Goal: Information Seeking & Learning: Understand process/instructions

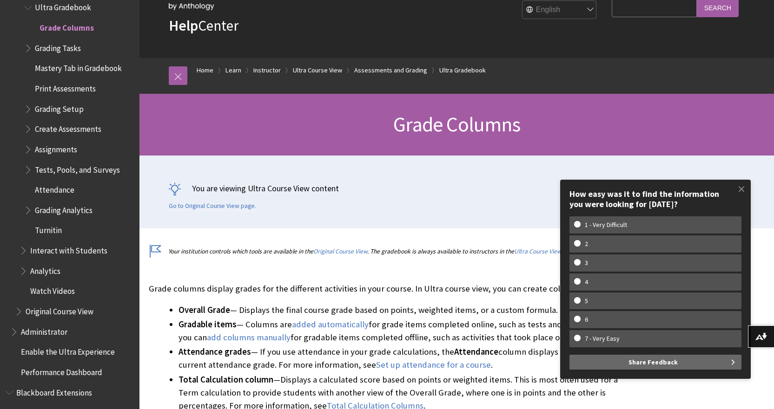
scroll to position [93, 0]
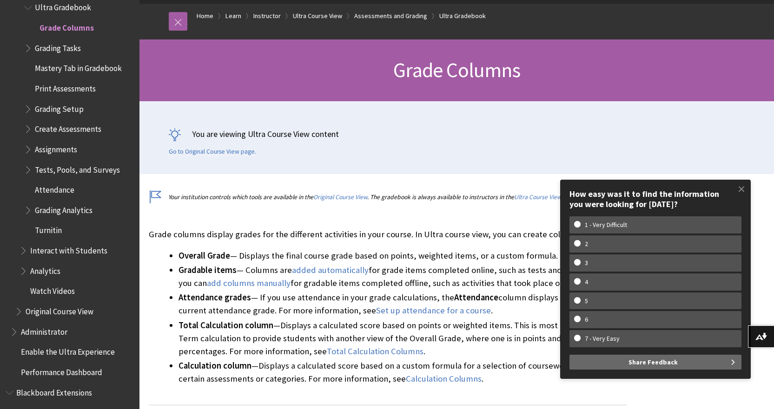
click at [534, 348] on li "Total Calculation column — Displays a calculated score based on points or weigh…" at bounding box center [402, 338] width 448 height 39
click at [743, 186] on span at bounding box center [741, 189] width 20 height 20
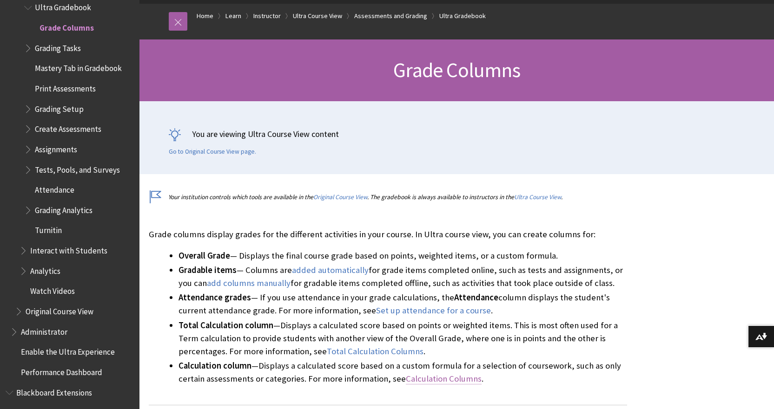
click at [427, 380] on span "Calculation Columns" at bounding box center [444, 379] width 76 height 11
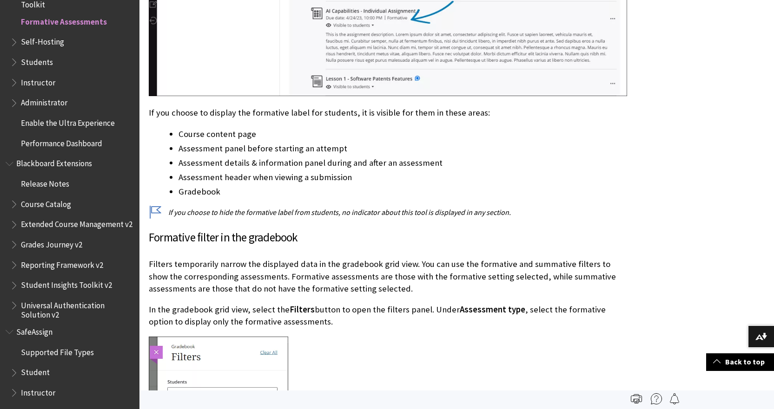
scroll to position [743, 0]
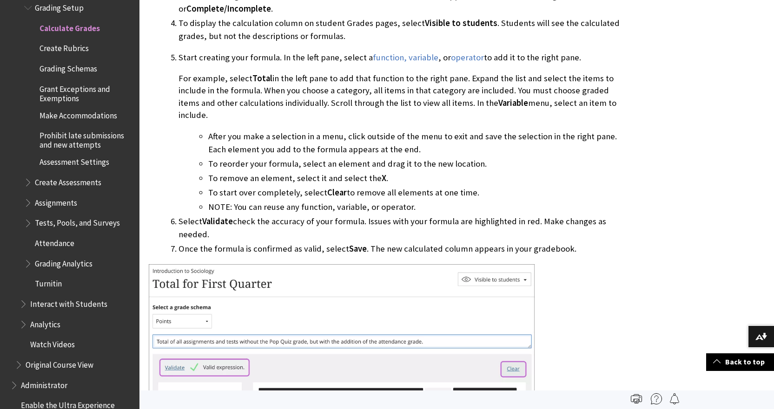
scroll to position [3131, 0]
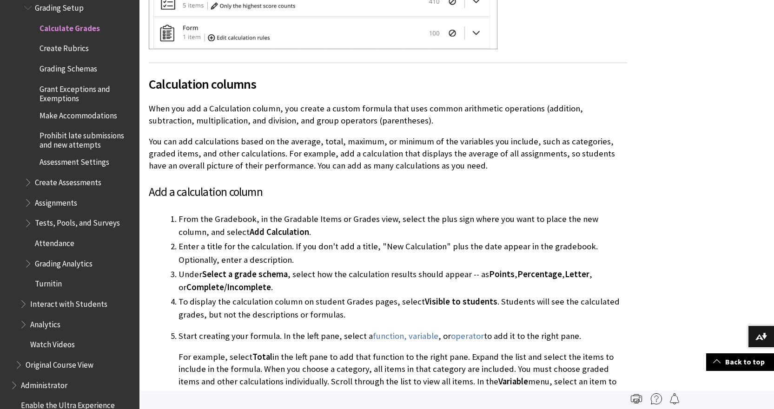
click at [508, 103] on p "When you add a Calculation column, you create a custom formula that uses common…" at bounding box center [388, 115] width 478 height 24
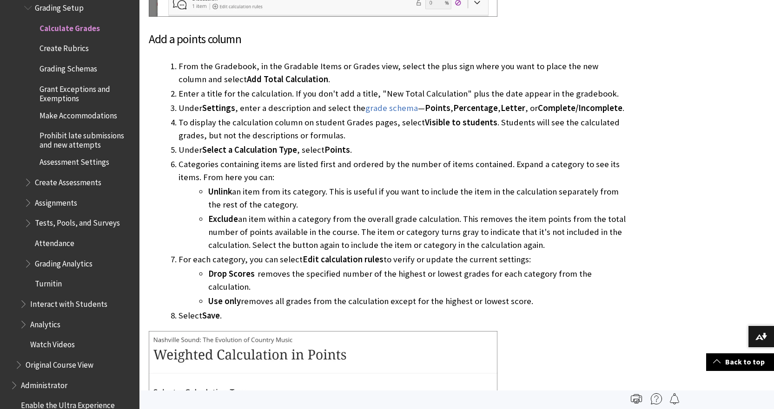
scroll to position [2563, 0]
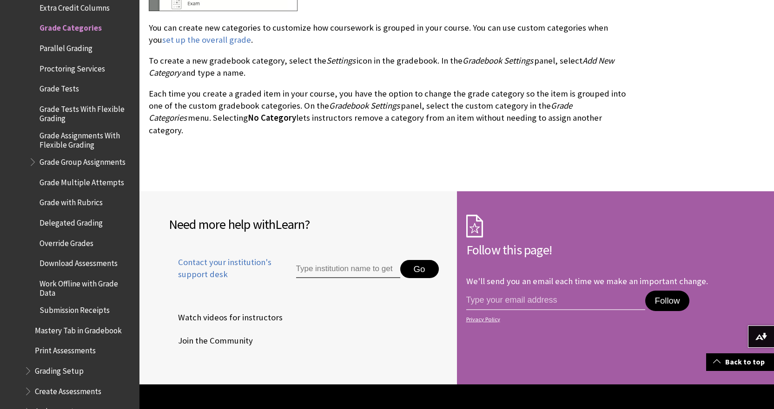
scroll to position [406, 0]
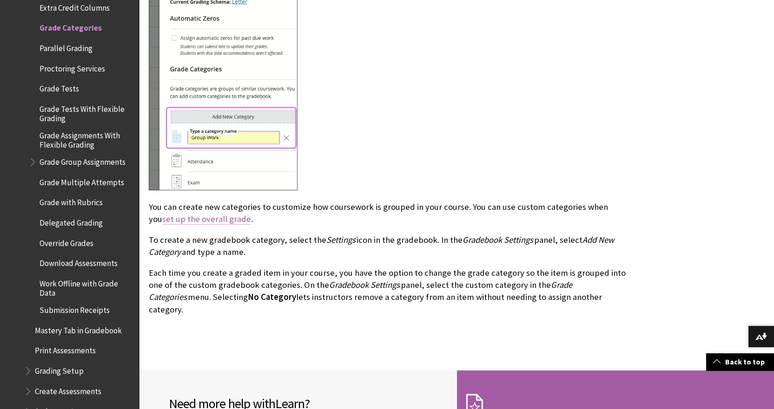
click at [251, 214] on link "set up the overall grade" at bounding box center [206, 219] width 89 height 11
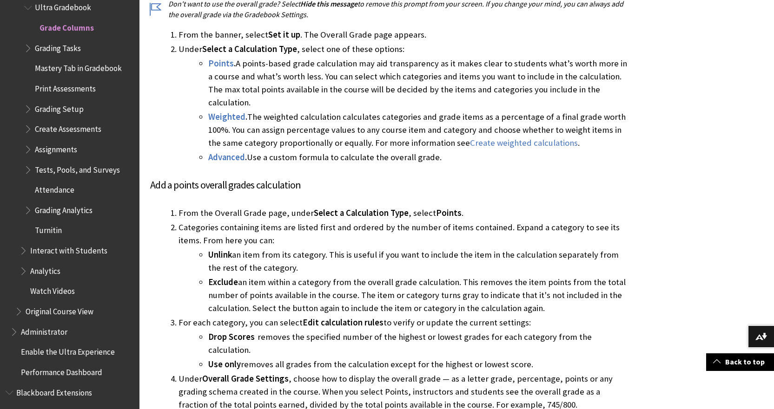
scroll to position [732, 0]
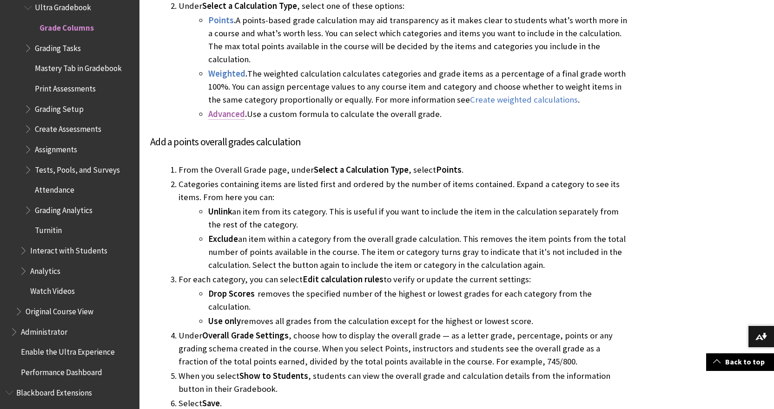
click at [230, 109] on span "Advanced" at bounding box center [226, 114] width 37 height 11
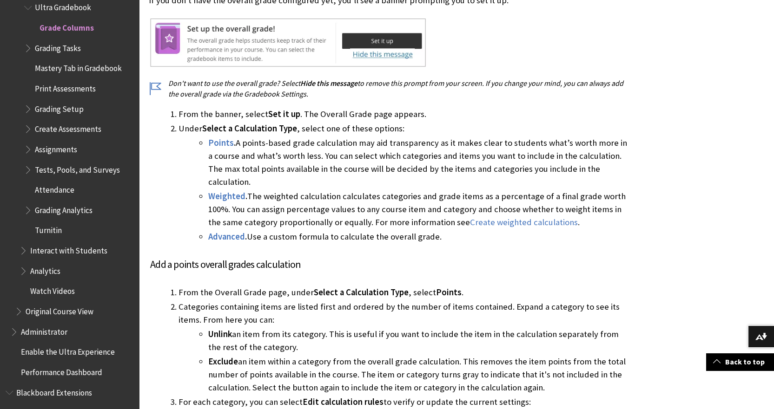
scroll to position [610, 0]
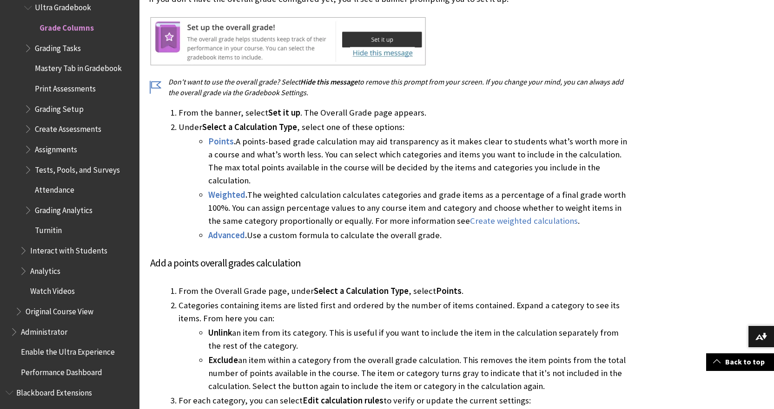
click at [229, 230] on span "Advanced" at bounding box center [226, 235] width 37 height 11
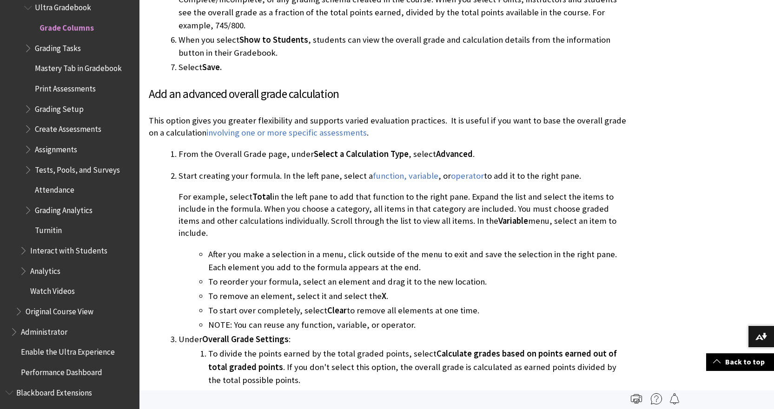
scroll to position [1493, 0]
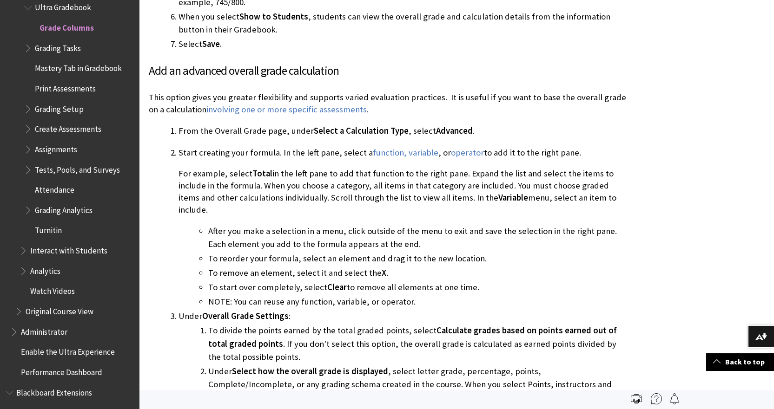
scroll to position [1528, 0]
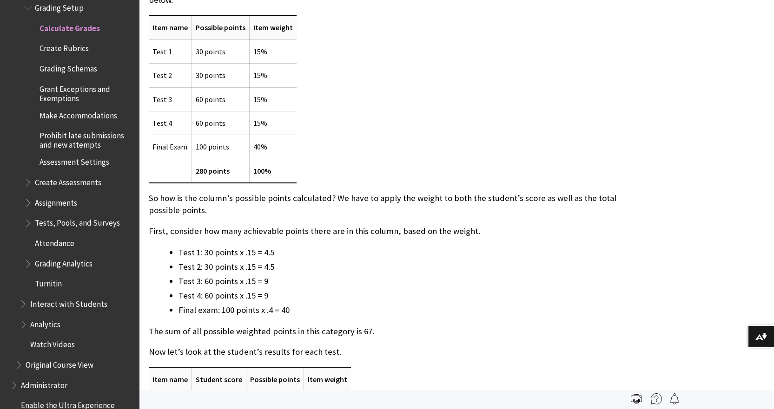
scroll to position [1069, 0]
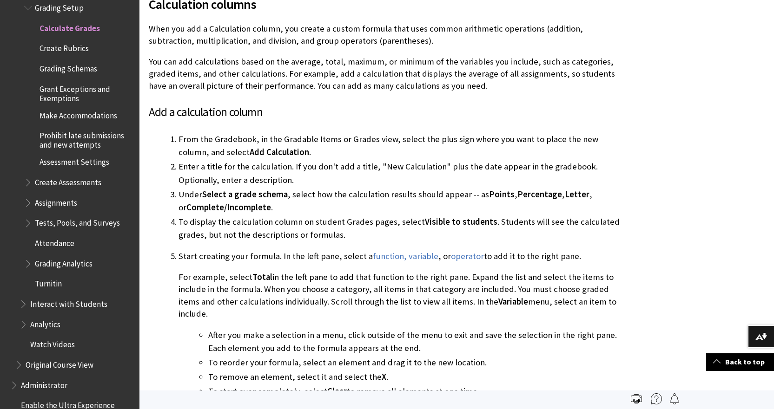
scroll to position [3197, 0]
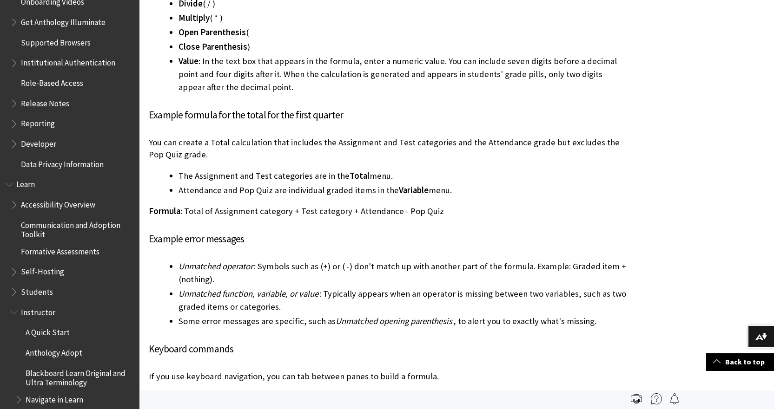
scroll to position [232, 0]
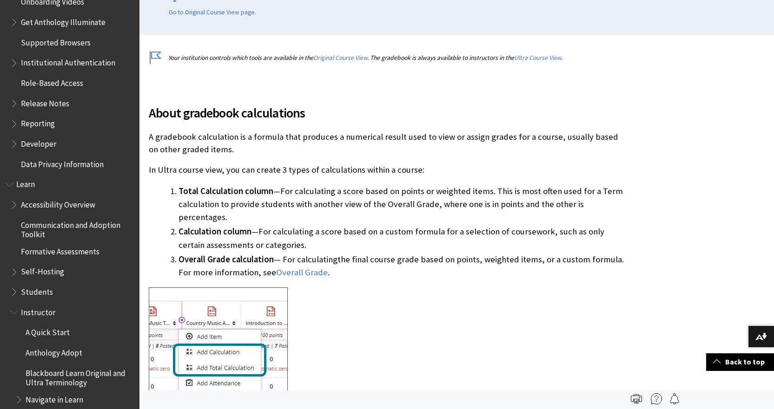
click at [489, 226] on span "For calculating a score based on a custom formula for a selection of coursework…" at bounding box center [391, 238] width 426 height 24
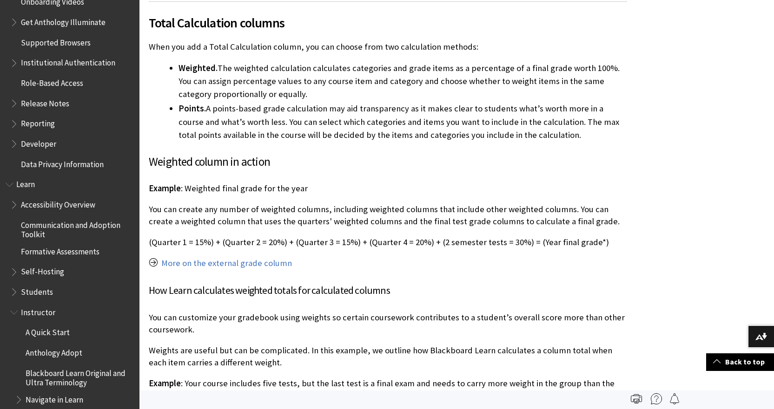
scroll to position [697, 0]
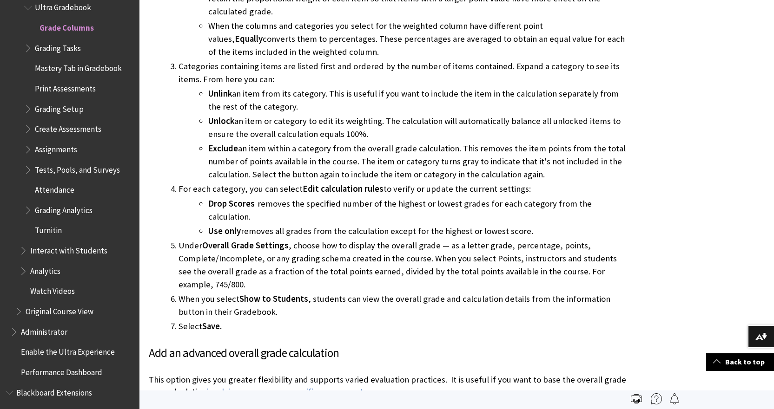
scroll to position [1196, 0]
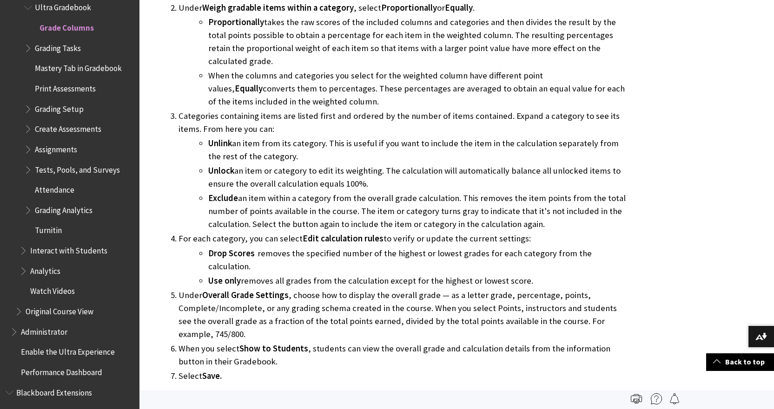
click at [452, 192] on li "Exclude an item within a category from the overall grade calculation. This remo…" at bounding box center [417, 211] width 419 height 39
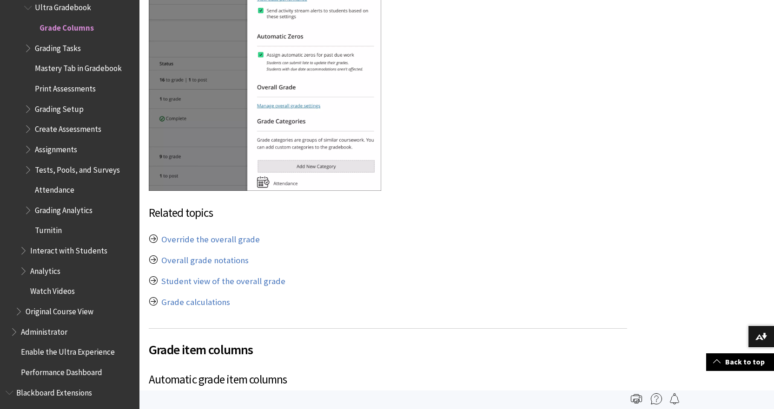
scroll to position [2358, 0]
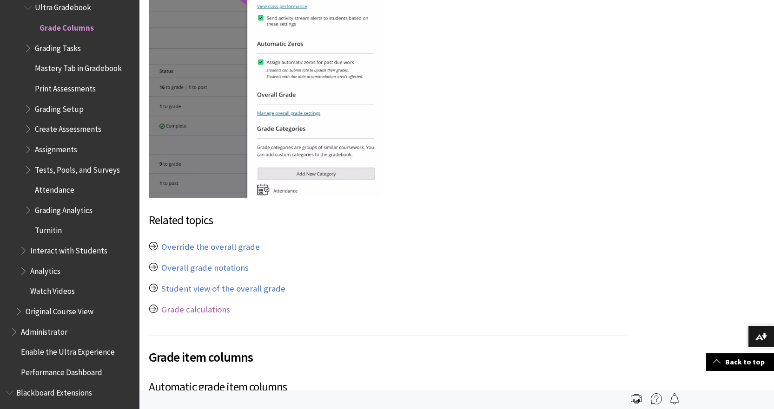
click at [211, 304] on link "Grade calculations" at bounding box center [195, 309] width 69 height 11
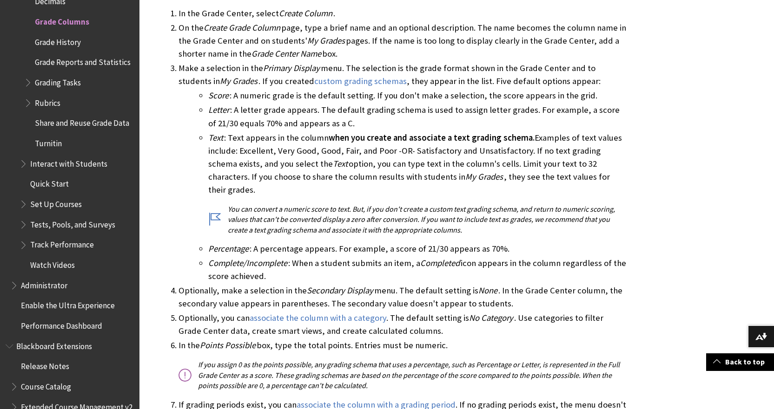
scroll to position [2443, 0]
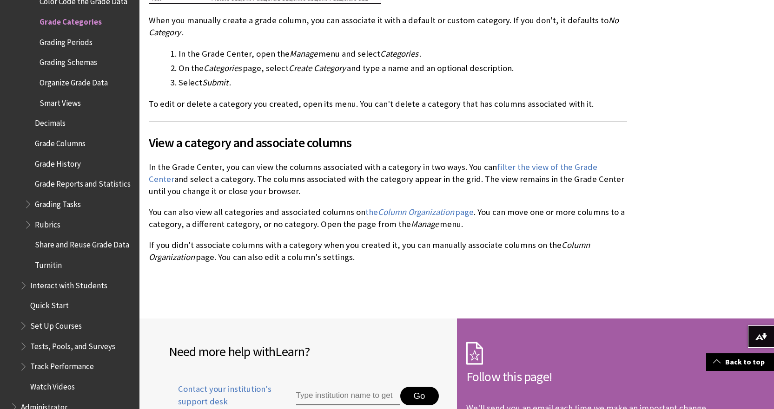
scroll to position [915, 0]
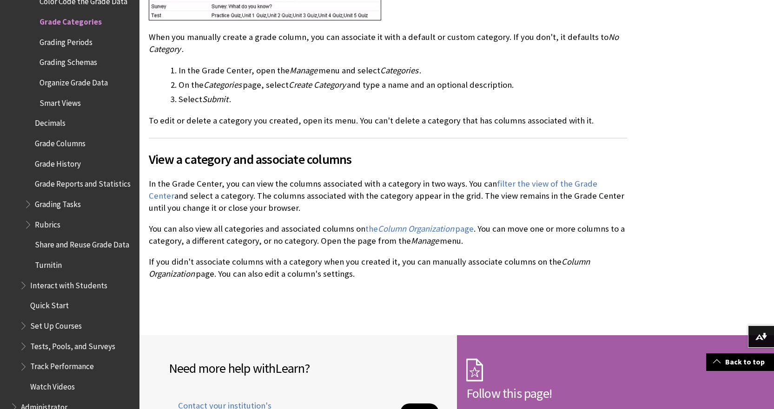
click at [301, 231] on p "You can also view all categories and associated columns on the Column Organizat…" at bounding box center [388, 235] width 478 height 24
click at [414, 228] on span "Column Organization" at bounding box center [416, 228] width 76 height 11
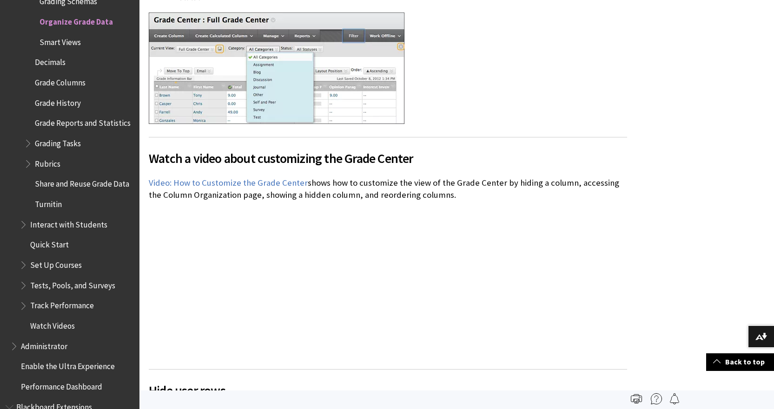
scroll to position [166, 0]
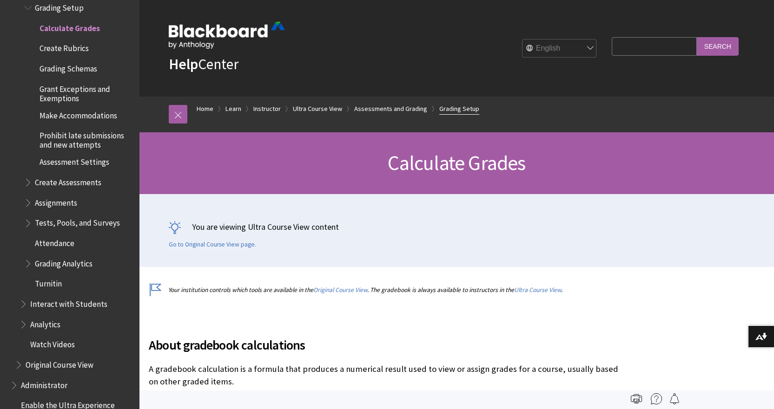
click at [452, 107] on link "Grading Setup" at bounding box center [459, 109] width 40 height 12
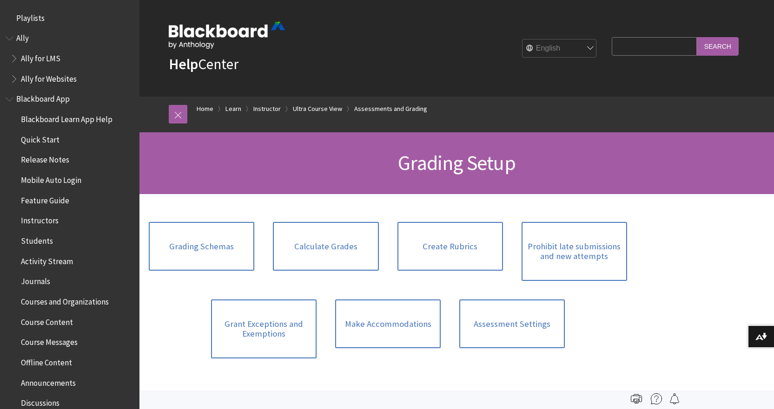
scroll to position [1415, 0]
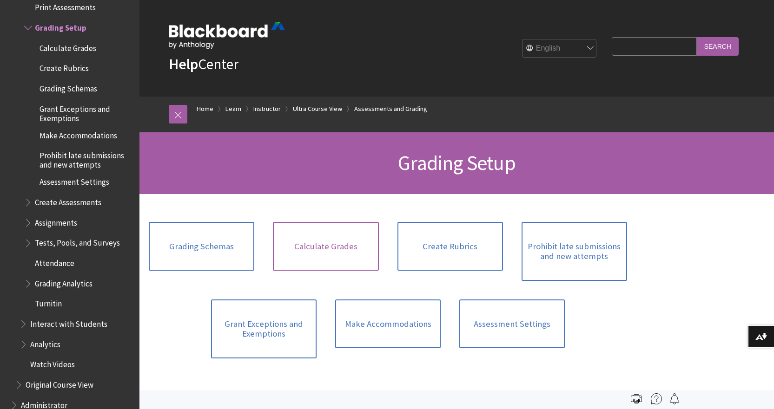
click at [321, 246] on link "Calculate Grades" at bounding box center [325, 246] width 105 height 49
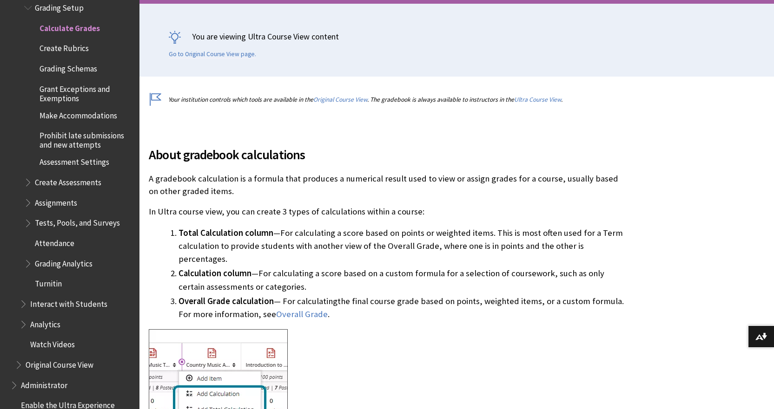
scroll to position [232, 0]
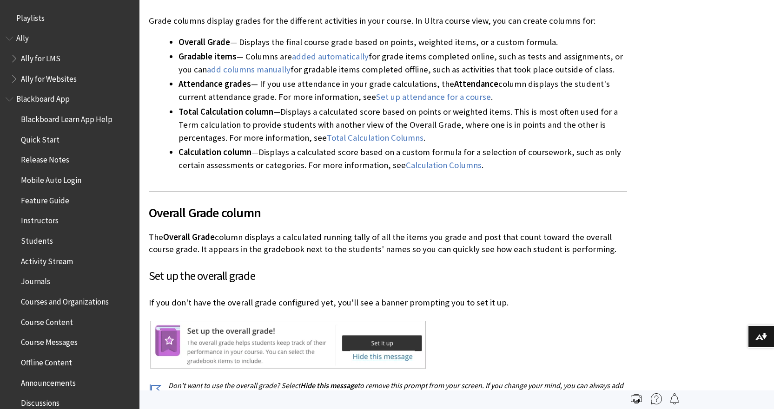
scroll to position [1354, 0]
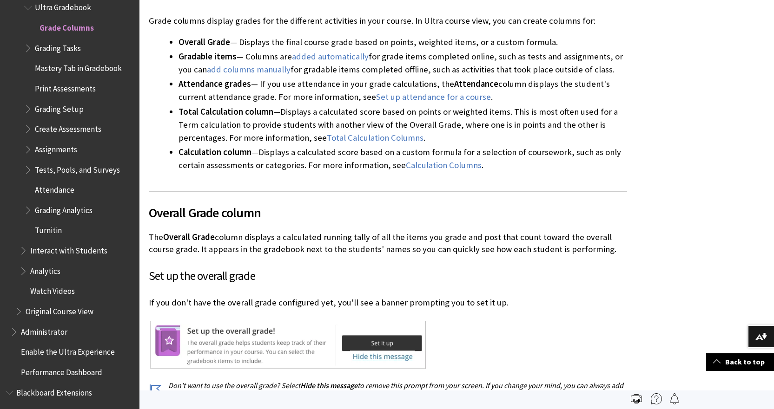
click at [582, 144] on li "Total Calculation column — Displays a calculated score based on points or weigh…" at bounding box center [402, 124] width 448 height 39
click at [603, 153] on span "Displays a calculated score based on a custom formula for a selection of course…" at bounding box center [399, 159] width 442 height 24
drag, startPoint x: 569, startPoint y: 154, endPoint x: 620, endPoint y: 165, distance: 52.2
click at [620, 165] on li "Calculation column — Displays a calculated score based on a custom formula for …" at bounding box center [402, 159] width 448 height 26
click at [607, 167] on li "Calculation column — Displays a calculated score based on a custom formula for …" at bounding box center [402, 159] width 448 height 26
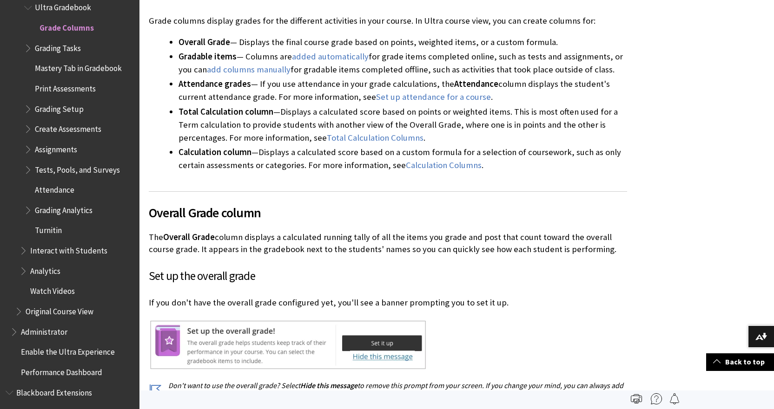
click at [612, 147] on li "Calculation column — Displays a calculated score based on a custom formula for …" at bounding box center [402, 159] width 448 height 26
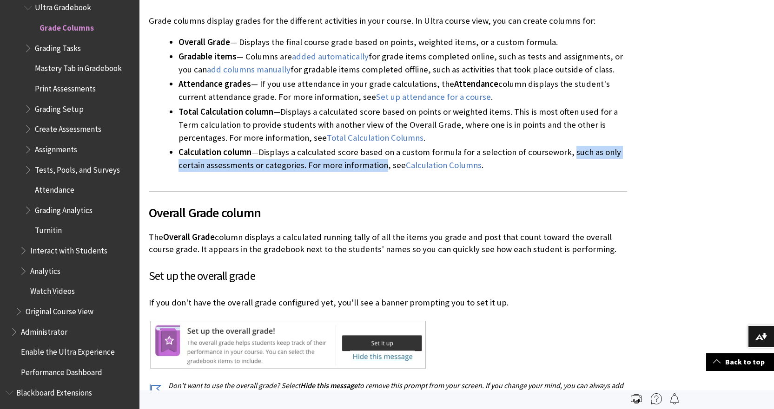
drag, startPoint x: 569, startPoint y: 152, endPoint x: 380, endPoint y: 165, distance: 189.5
click at [380, 165] on span "Displays a calculated score based on a custom formula for a selection of course…" at bounding box center [399, 159] width 442 height 24
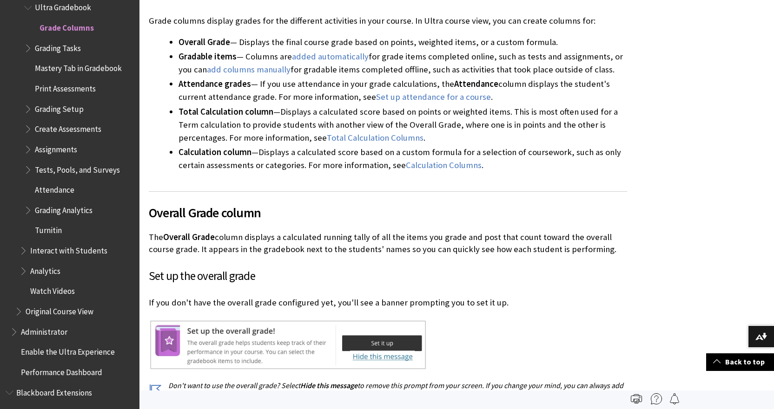
click at [597, 144] on li "Total Calculation column — Displays a calculated score based on points or weigh…" at bounding box center [402, 124] width 448 height 39
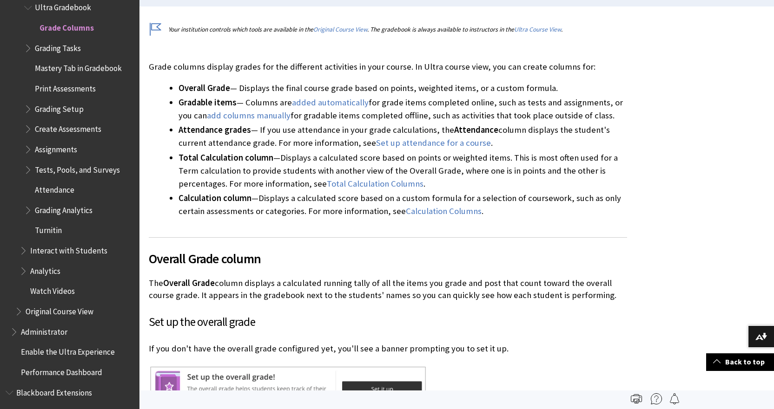
scroll to position [260, 0]
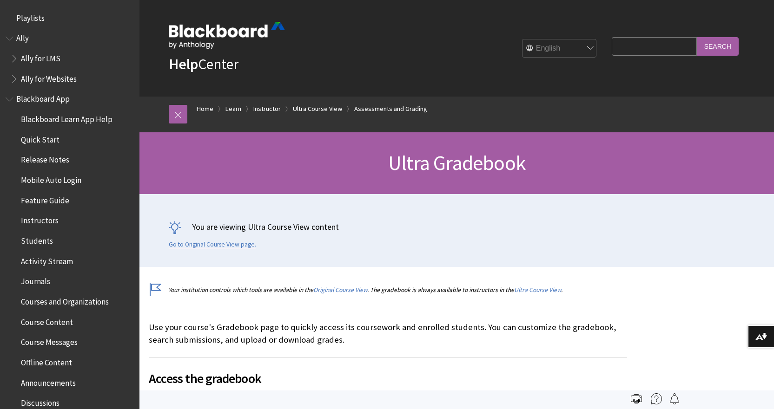
scroll to position [1333, 0]
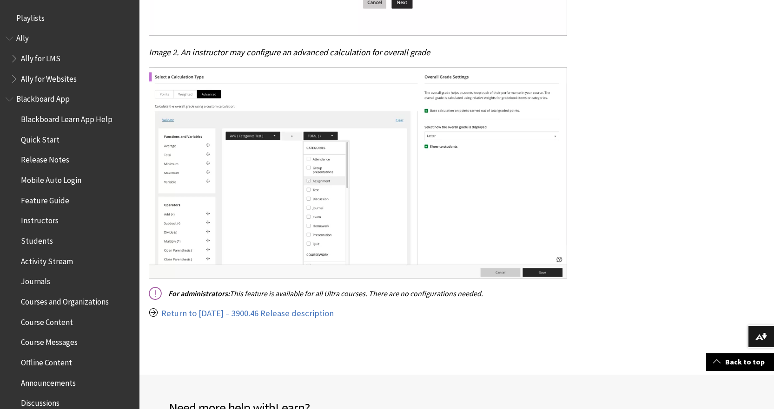
scroll to position [418, 0]
